Goal: Task Accomplishment & Management: Use online tool/utility

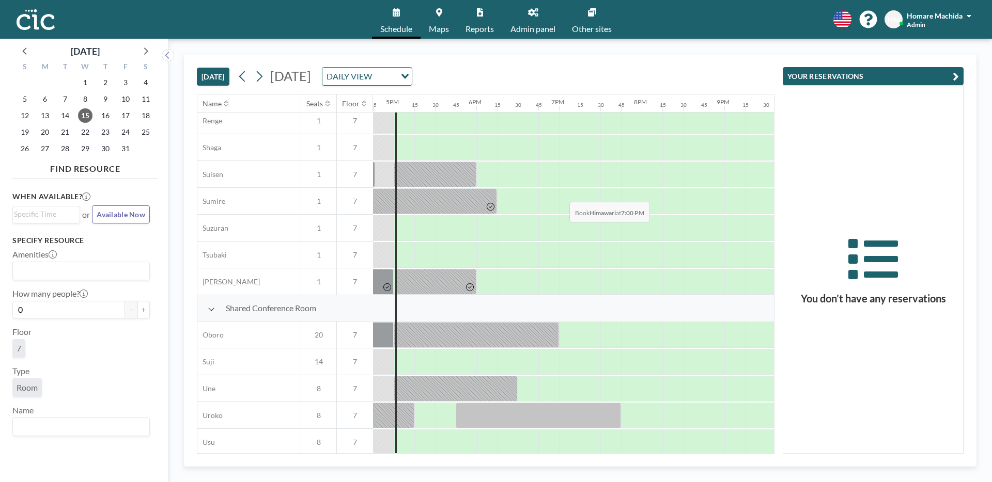
scroll to position [624, 1384]
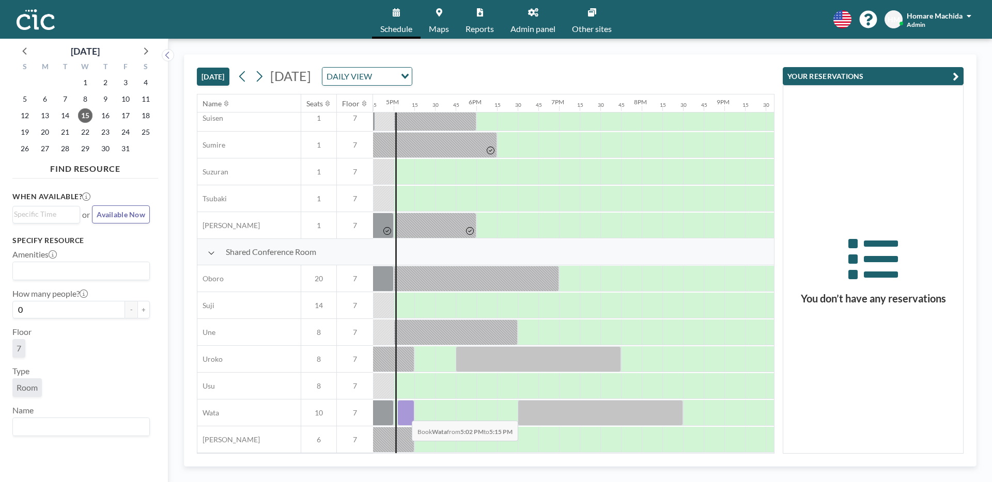
click at [403, 413] on div at bounding box center [405, 413] width 17 height 26
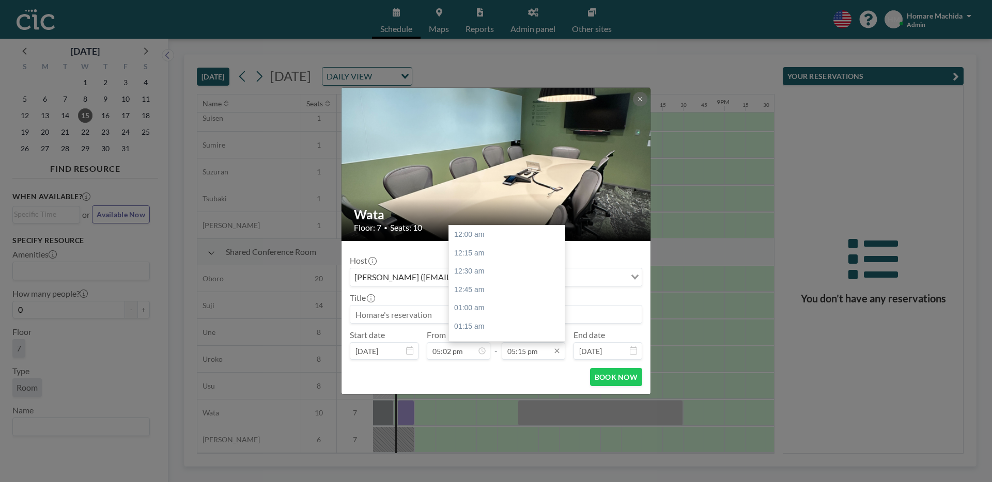
scroll to position [1269, 0]
click at [535, 349] on input "05:15 pm" at bounding box center [534, 351] width 64 height 18
click at [520, 291] on div "06:00 pm" at bounding box center [507, 290] width 116 height 19
type input "06:00 pm"
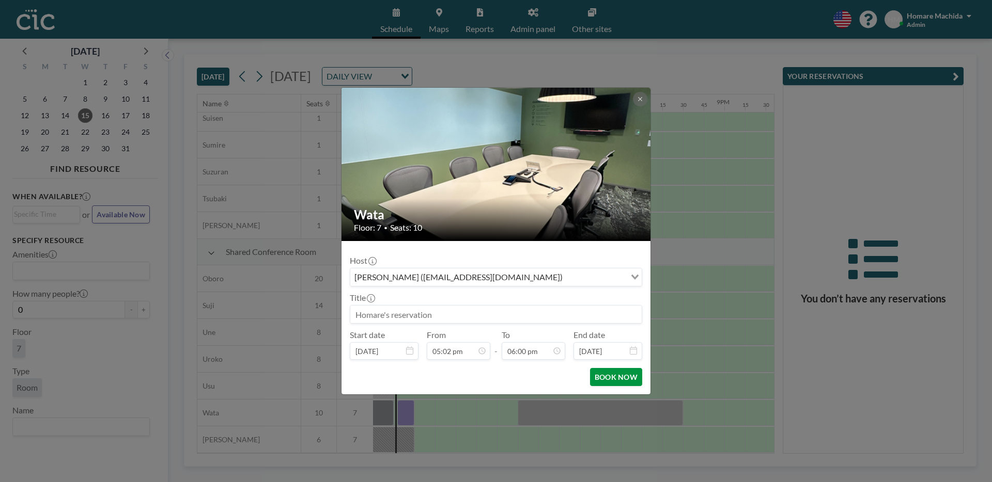
scroll to position [1324, 0]
click at [606, 381] on button "BOOK NOW" at bounding box center [616, 377] width 52 height 18
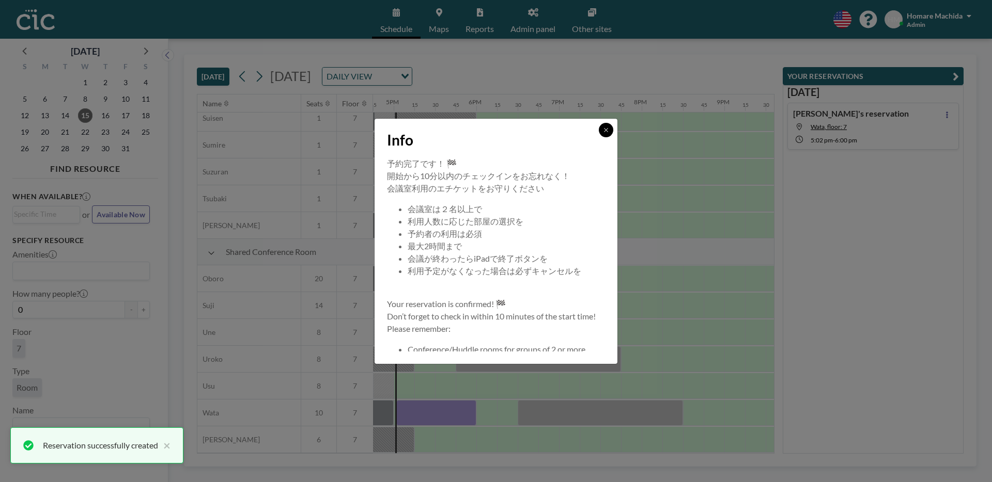
click at [608, 130] on button at bounding box center [606, 130] width 14 height 14
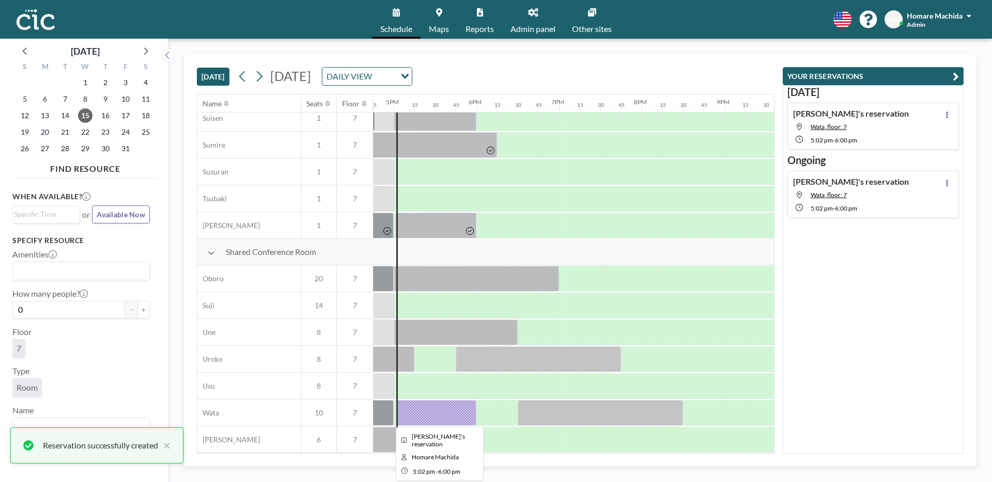
click at [433, 406] on div at bounding box center [436, 413] width 80 height 26
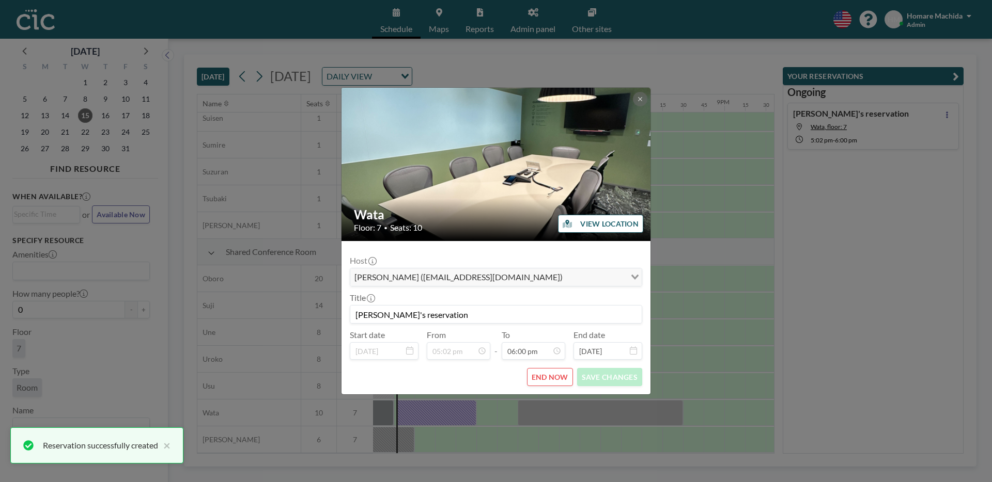
click at [488, 423] on div "Wata Floor: 7 • Seats: 10 VIEW LOCATION Host [GEOGRAPHIC_DATA] ([EMAIL_ADDRESS]…" at bounding box center [496, 241] width 992 height 482
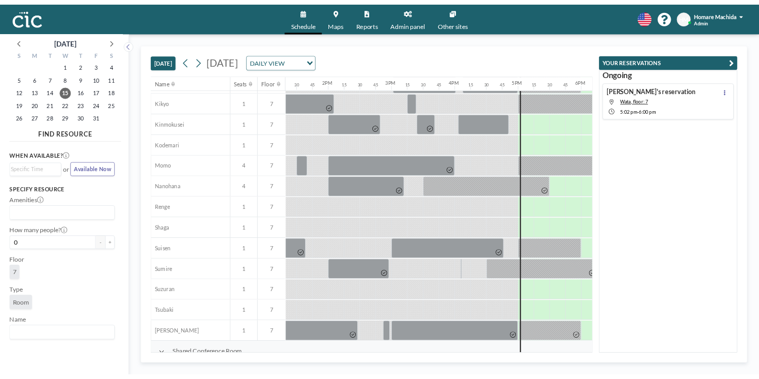
scroll to position [529, 1101]
